Goal: Task Accomplishment & Management: Manage account settings

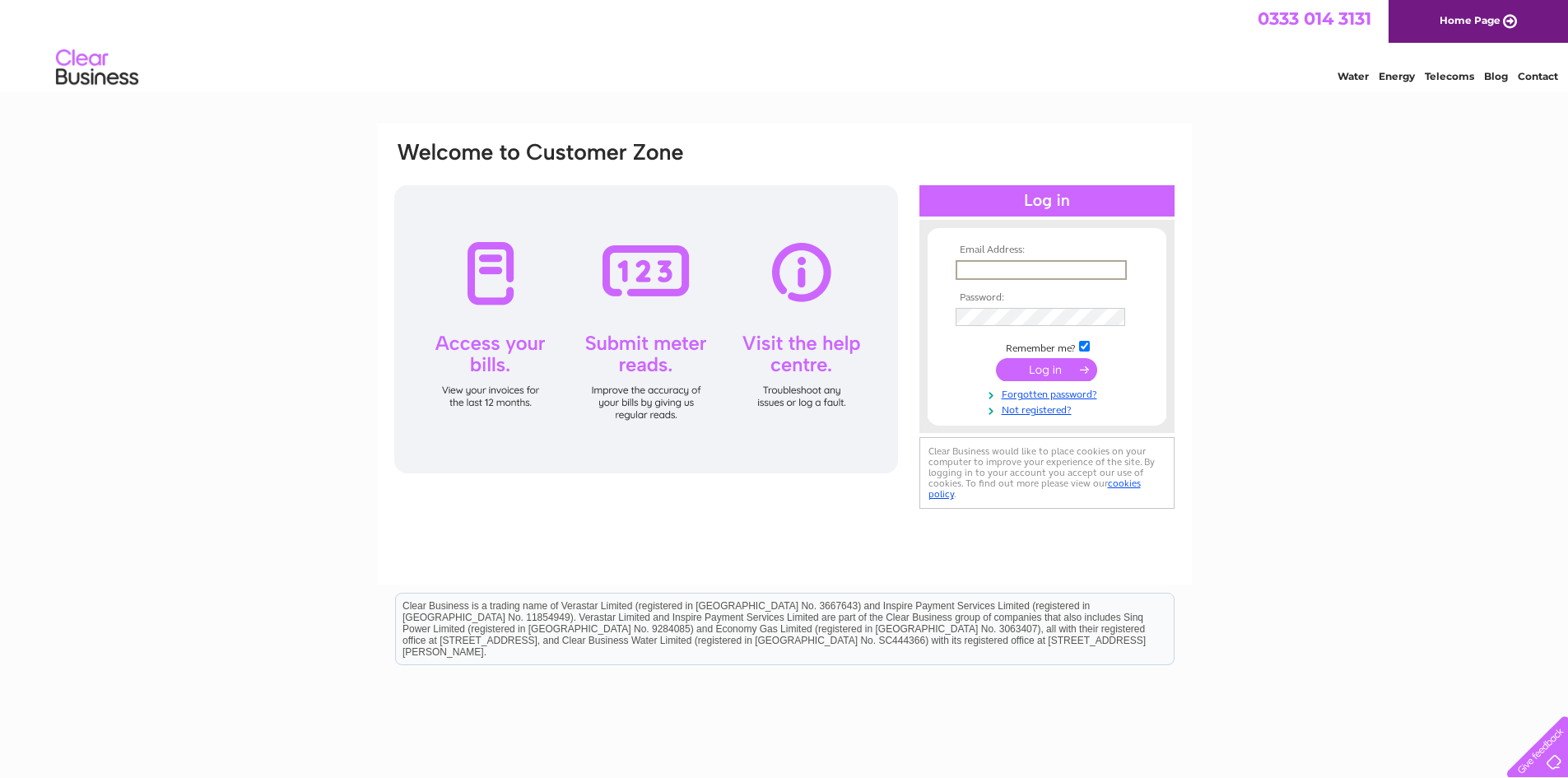
click at [1010, 273] on input "text" at bounding box center [1041, 270] width 171 height 20
type input "strawberrygarden786@gmail.com"
click at [995, 358] on input "submit" at bounding box center [1046, 370] width 101 height 23
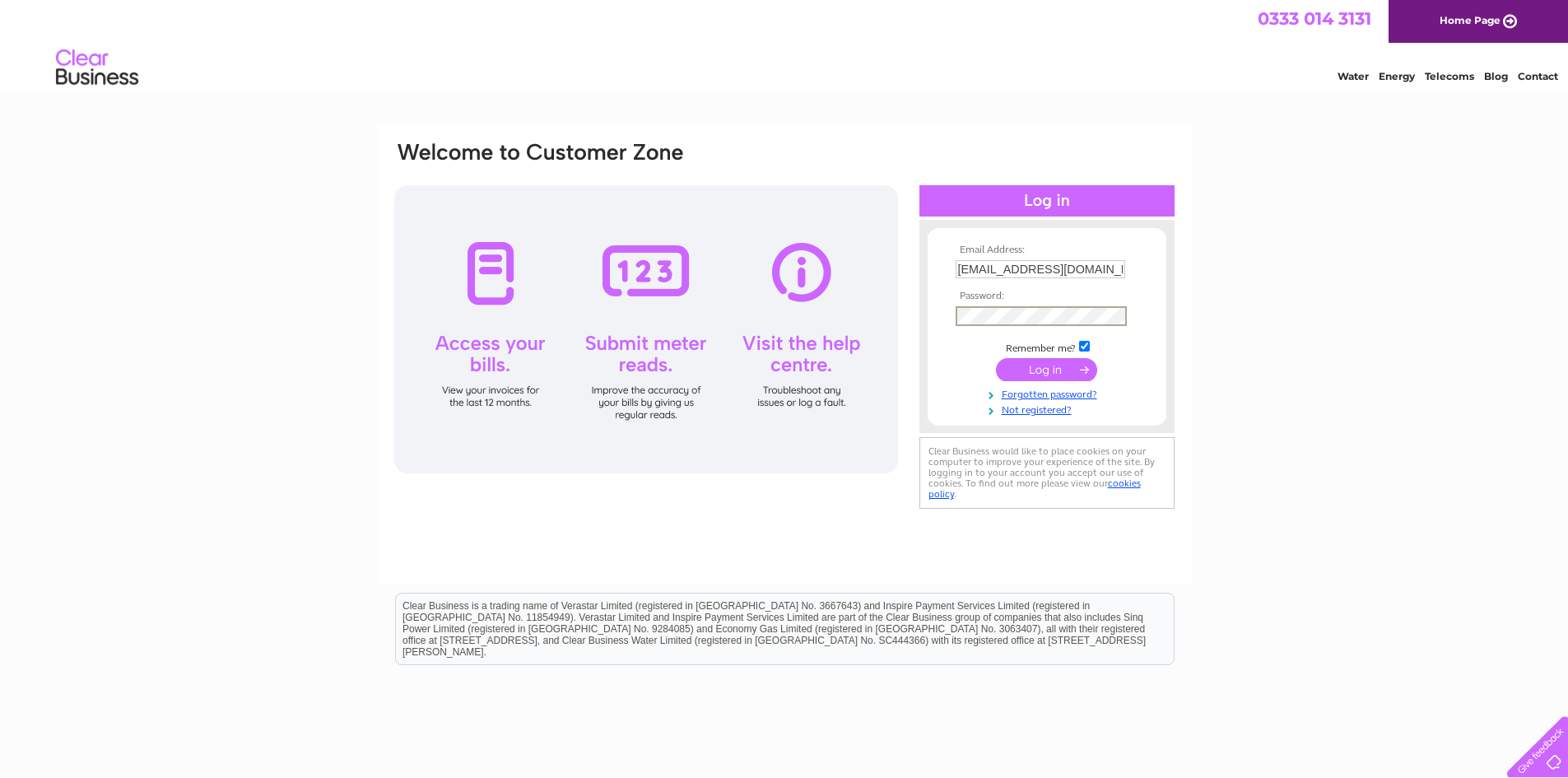
click at [1053, 364] on input "submit" at bounding box center [1046, 370] width 101 height 23
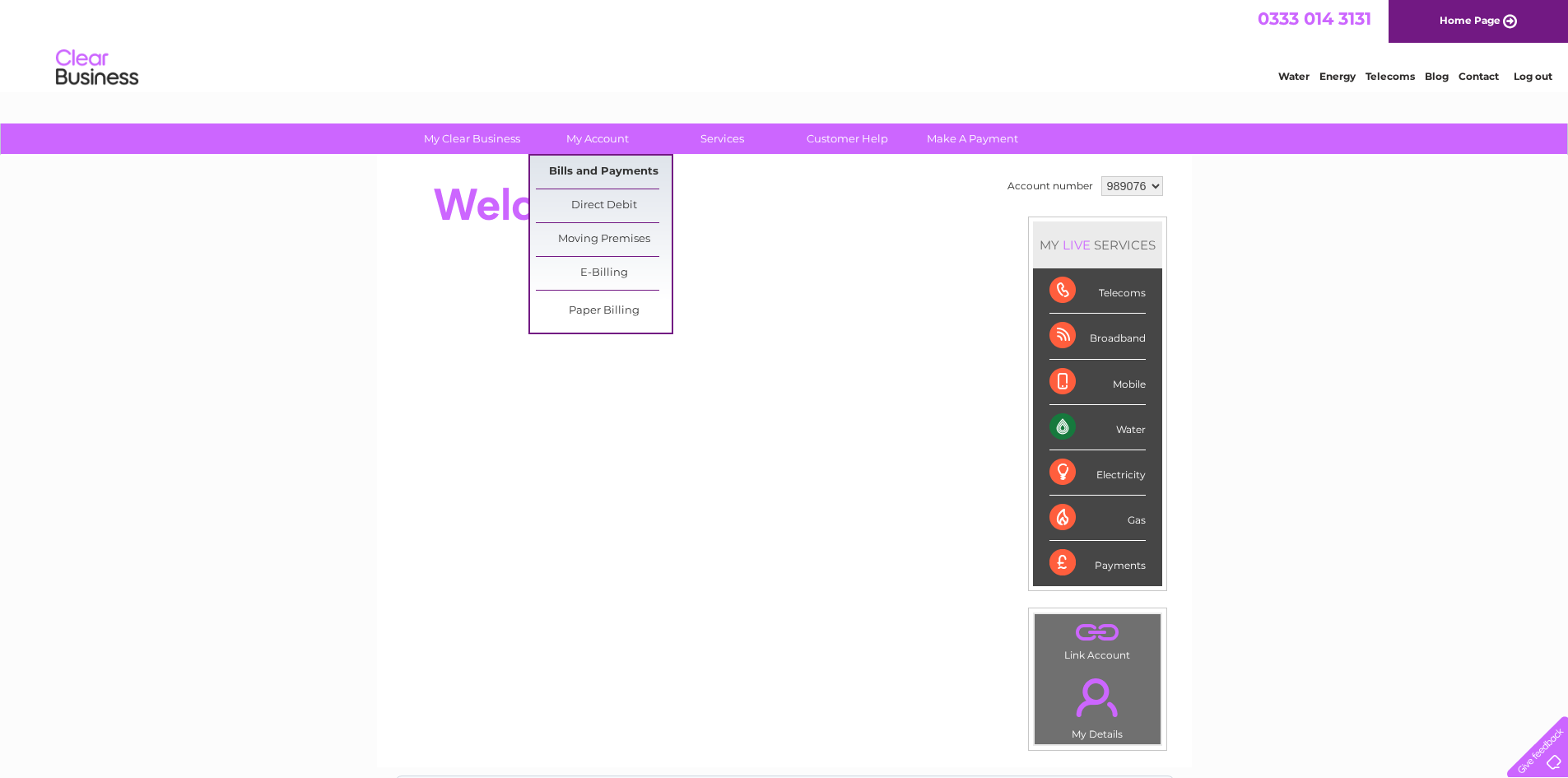
click at [597, 167] on link "Bills and Payments" at bounding box center [604, 172] width 136 height 33
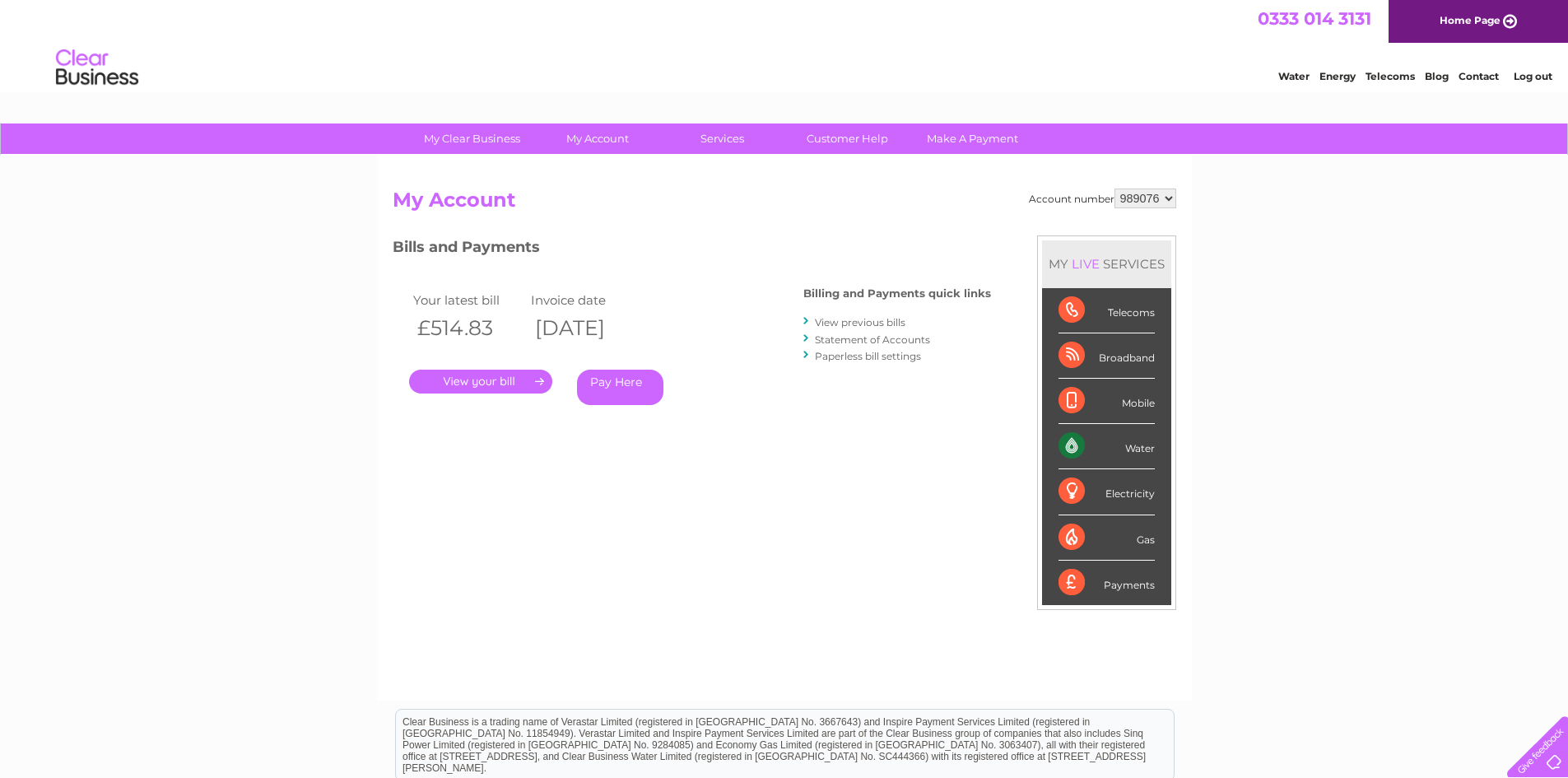
click at [877, 327] on link "View previous bills" at bounding box center [860, 322] width 90 height 13
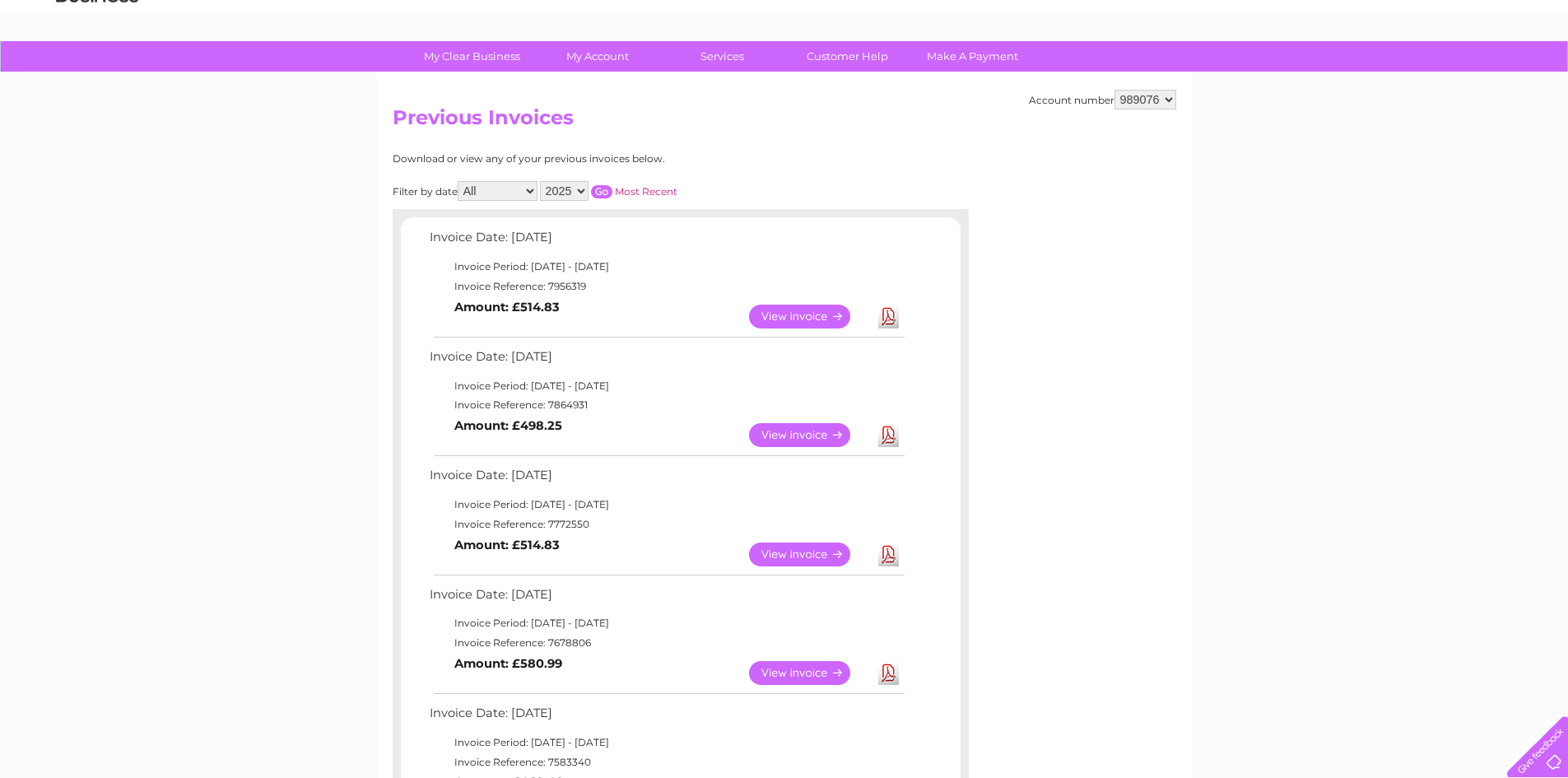
scroll to position [247, 0]
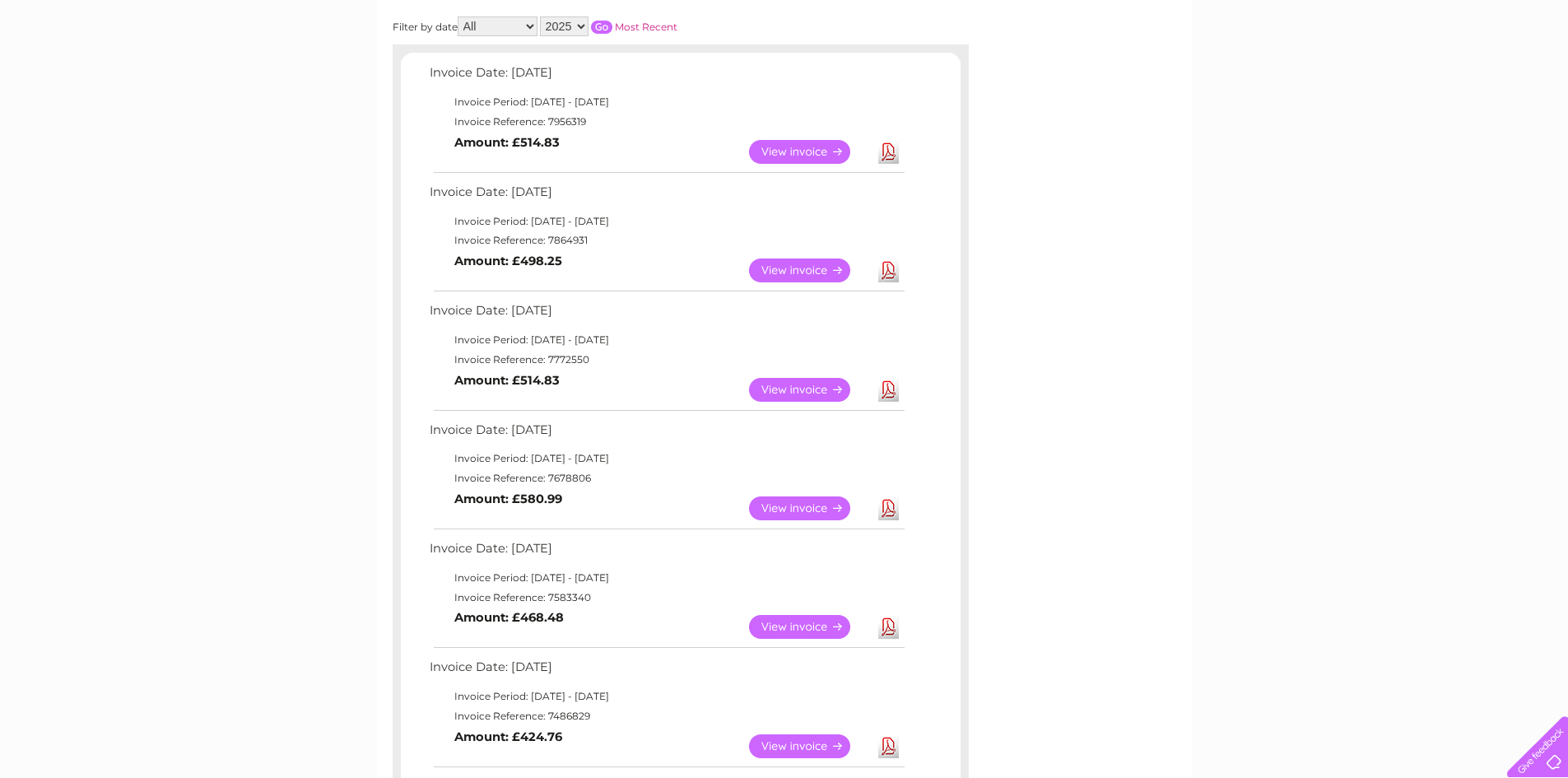
click at [889, 504] on link "Download" at bounding box center [888, 508] width 21 height 24
